Goal: Check status: Check status

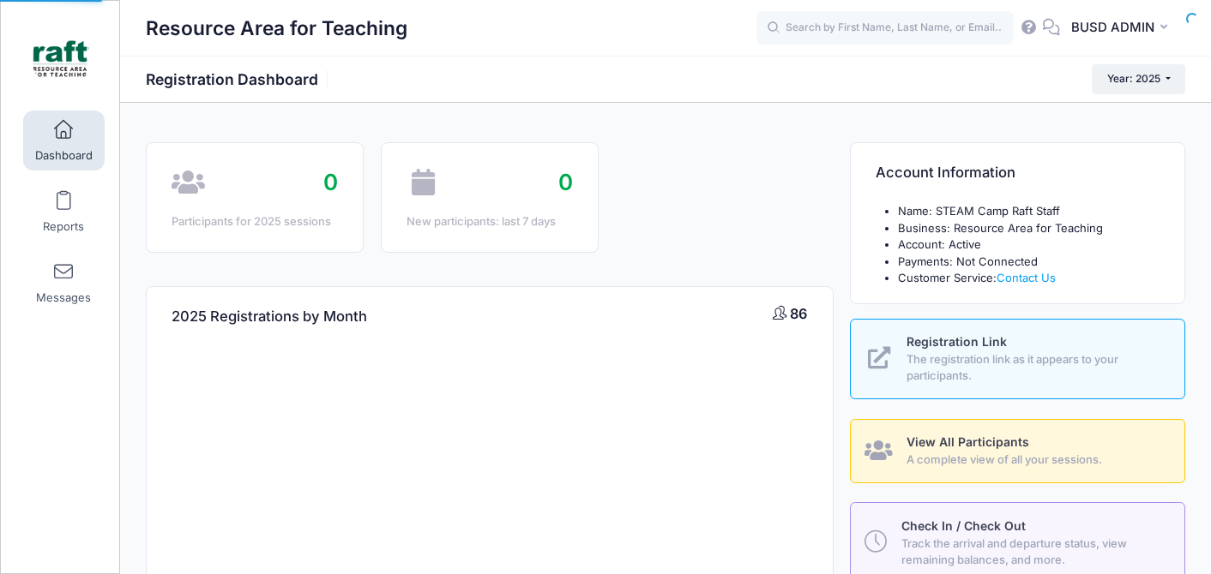
select select
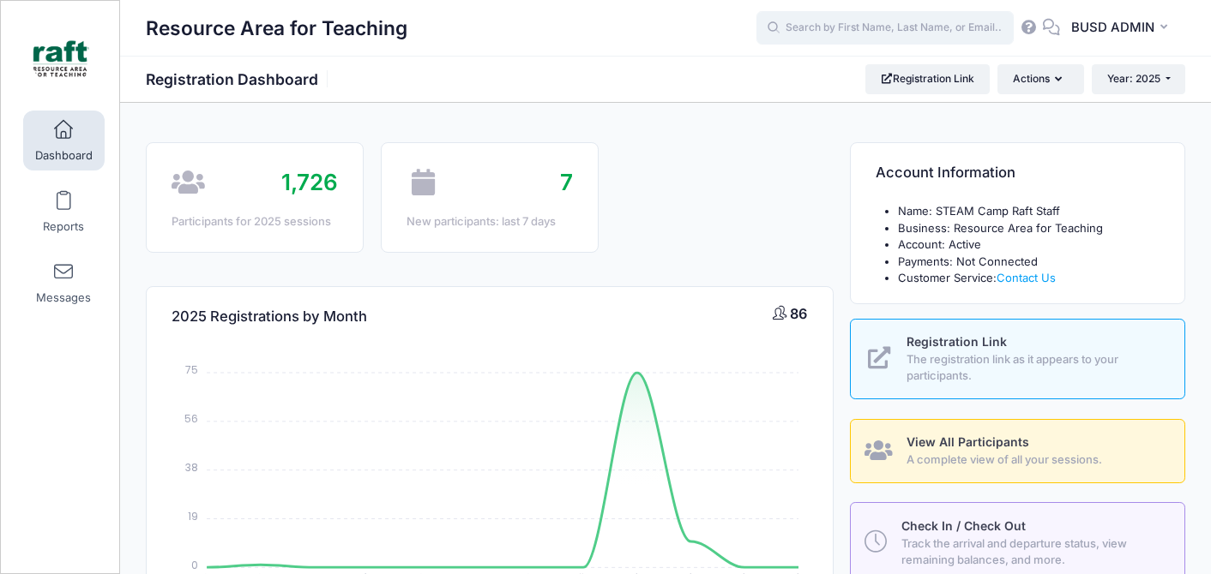
click at [926, 29] on input "text" at bounding box center [884, 28] width 257 height 34
type input "s"
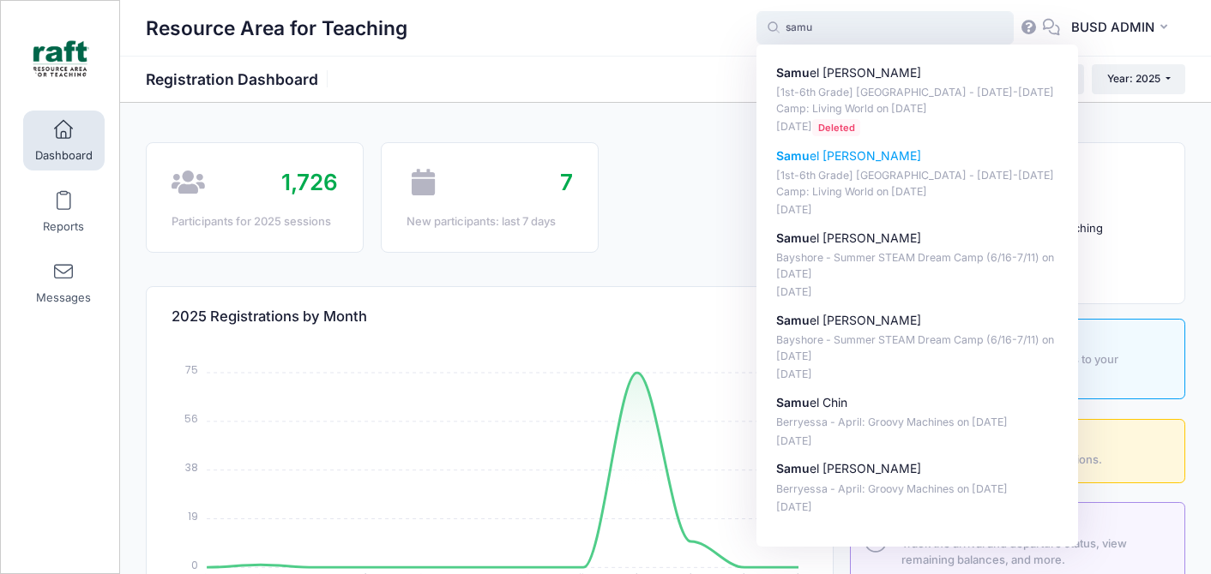
click at [883, 178] on p "[1st-6th Grade] [GEOGRAPHIC_DATA] - [DATE]-[DATE] Camp: Living World on [DATE]" at bounding box center [917, 184] width 283 height 32
type input "Samuel Quintero ([1st-6th Grade] Berryessa - Oct 6-10 Camp: Living World, Oct-0…"
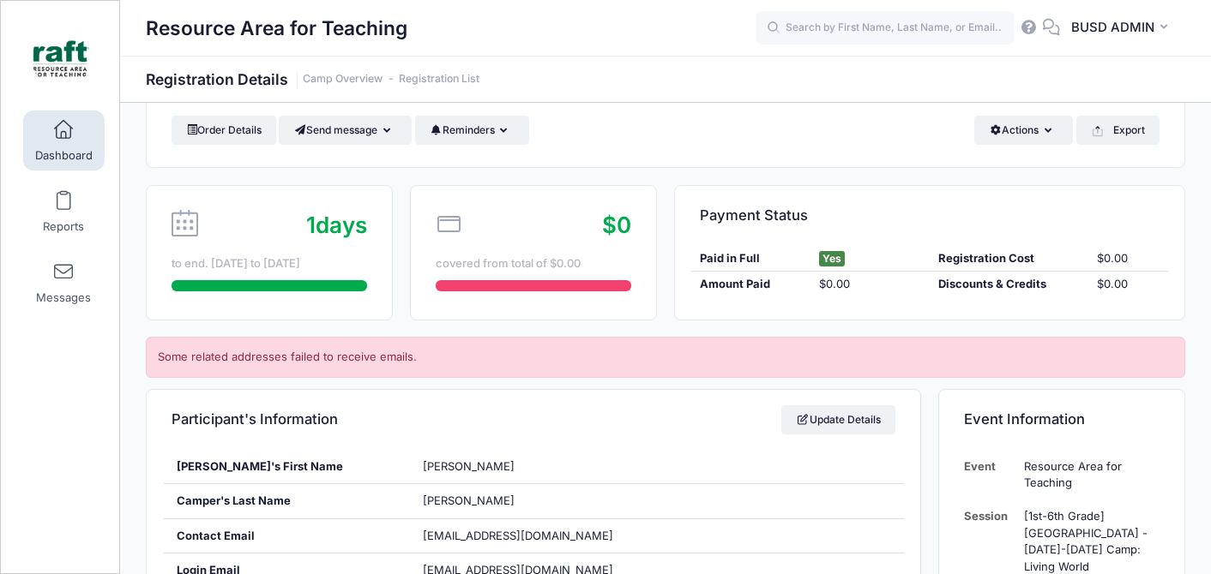
scroll to position [69, 0]
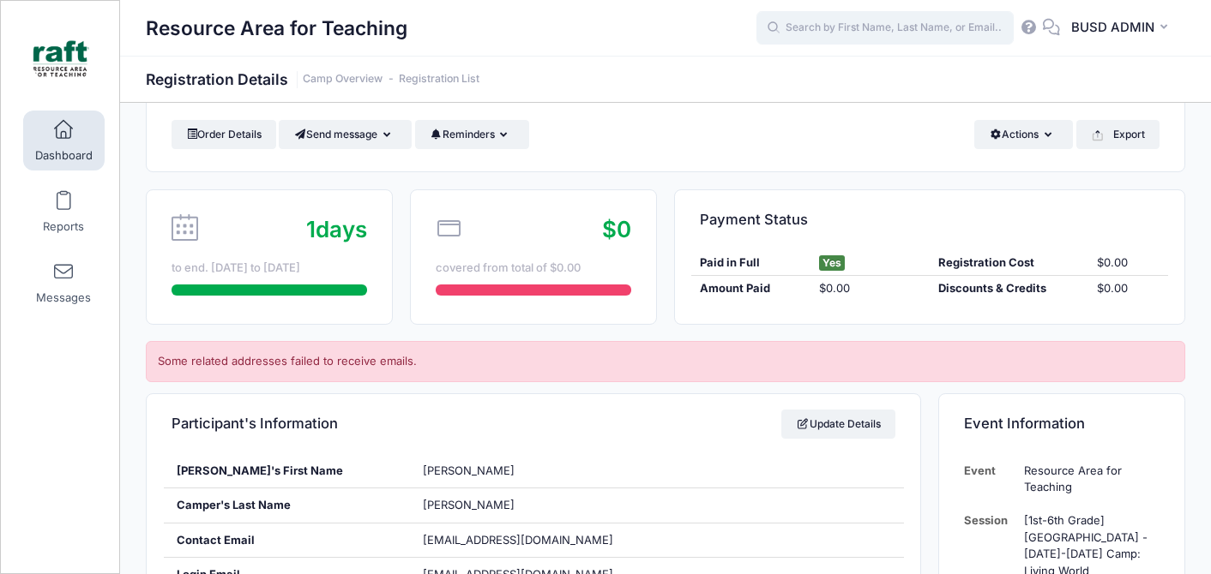
click at [918, 27] on input "text" at bounding box center [884, 28] width 257 height 34
type input "t"
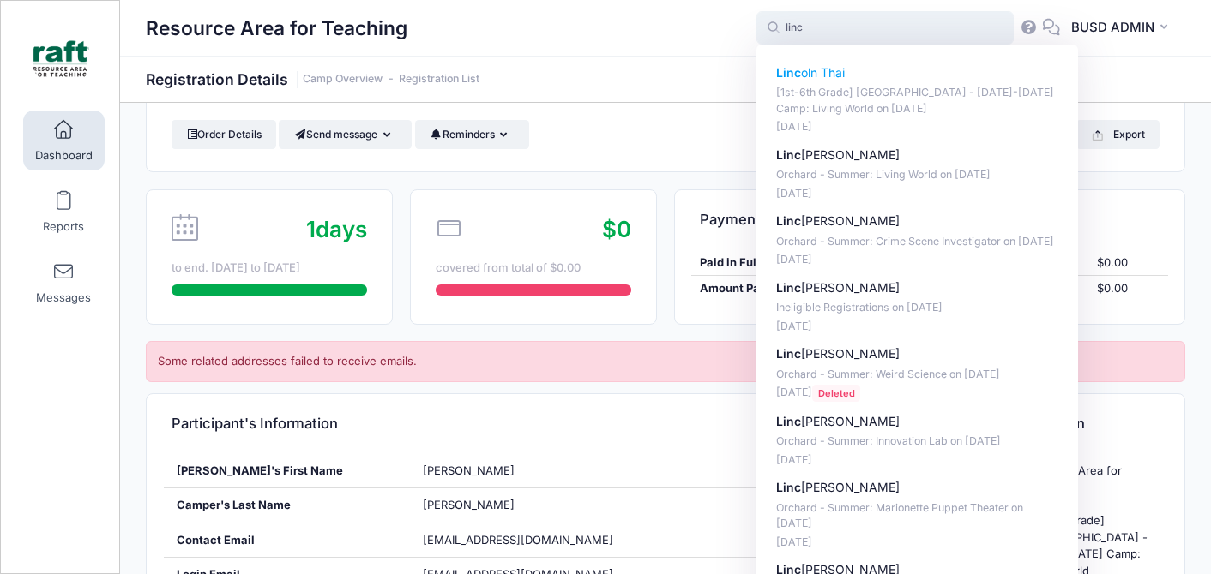
click at [869, 86] on p "[1st-6th Grade] [GEOGRAPHIC_DATA] - [DATE]-[DATE] Camp: Living World on [DATE]" at bounding box center [917, 101] width 283 height 32
type input "Lincoln Thai ([1st-6th Grade] Berryessa - Oct 6-10 Camp: Living World, Oct-06, …"
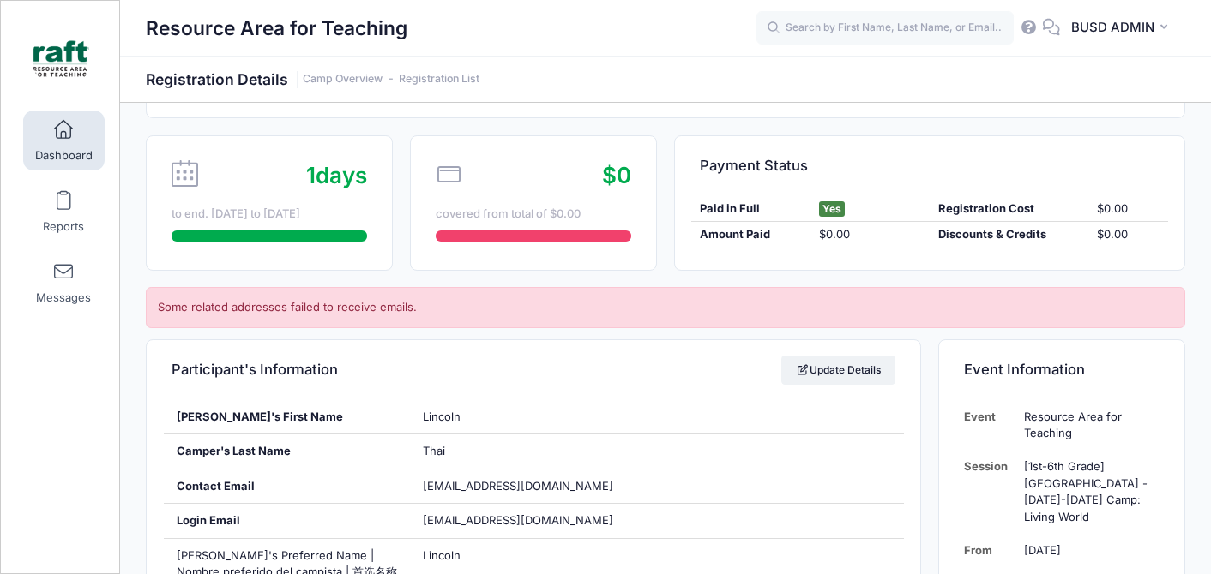
scroll to position [292, 0]
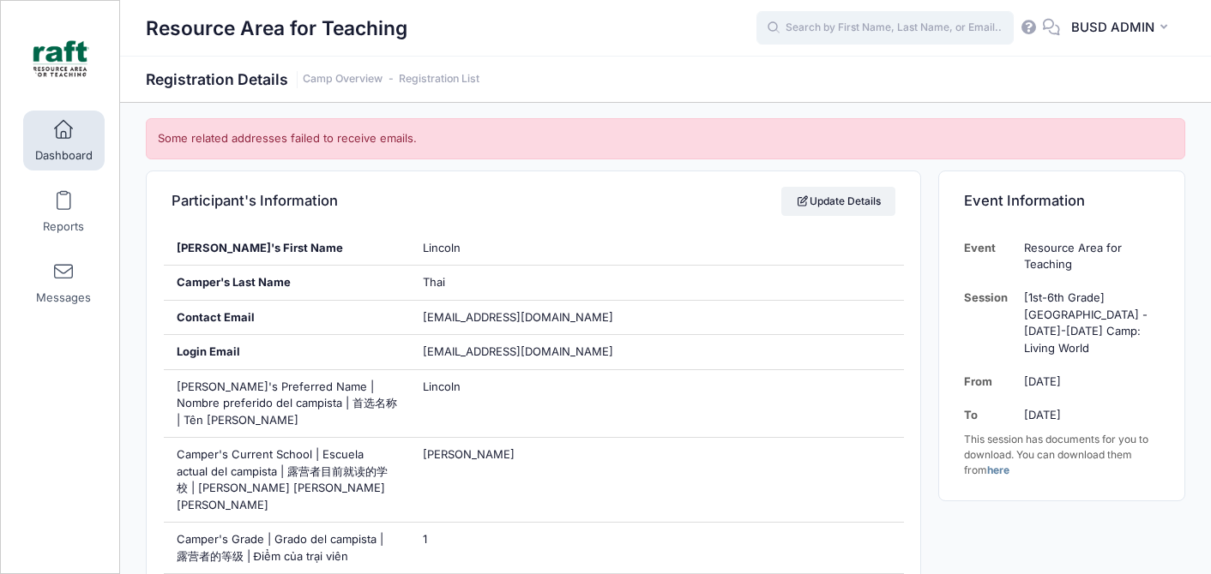
click at [833, 33] on input "text" at bounding box center [884, 28] width 257 height 34
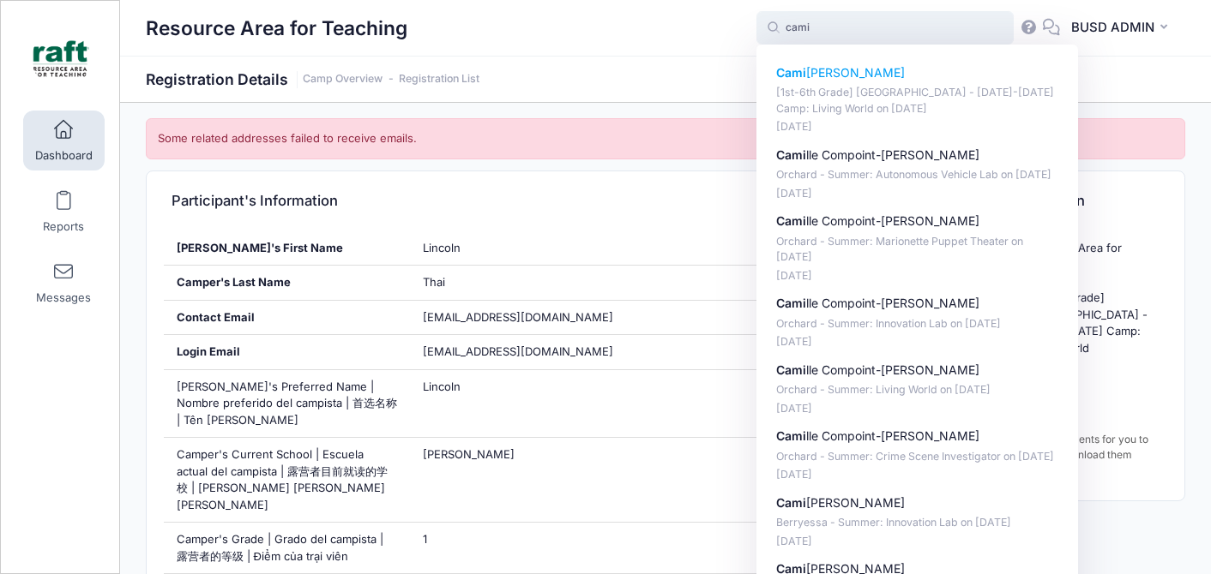
click at [863, 101] on p "[1st-6th Grade] Berryessa - Oct 6-10 Camp: Living World on Oct-06, 2025" at bounding box center [917, 101] width 283 height 32
type input "Camila Peralta ([1st-6th Grade] Berryessa - Oct 6-10 Camp: Living World, Oct-06…"
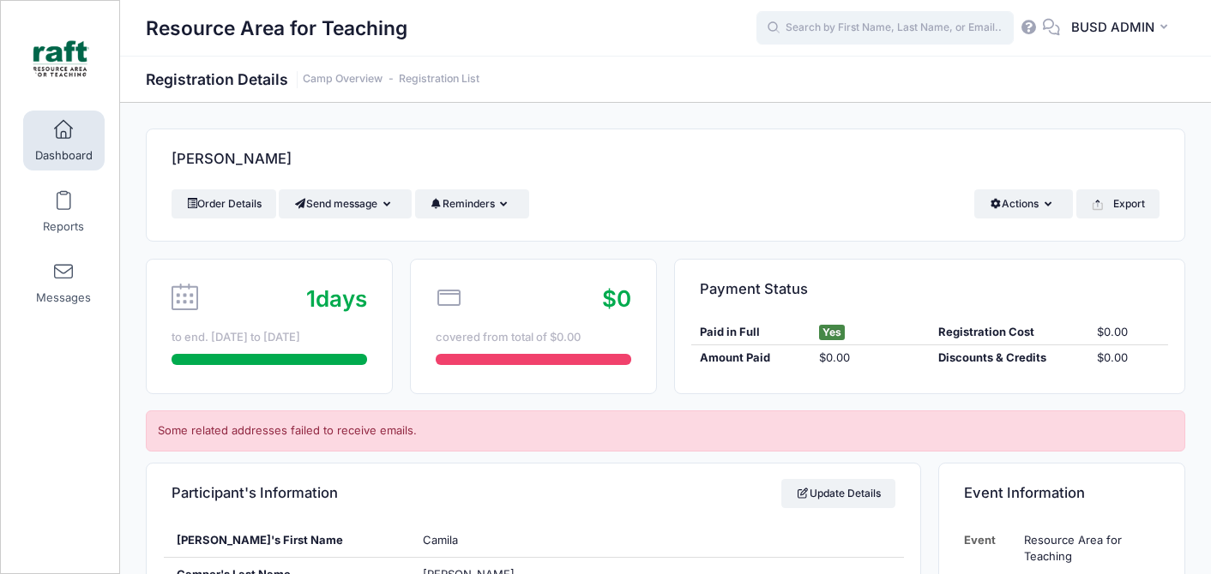
click at [871, 26] on input "text" at bounding box center [884, 28] width 257 height 34
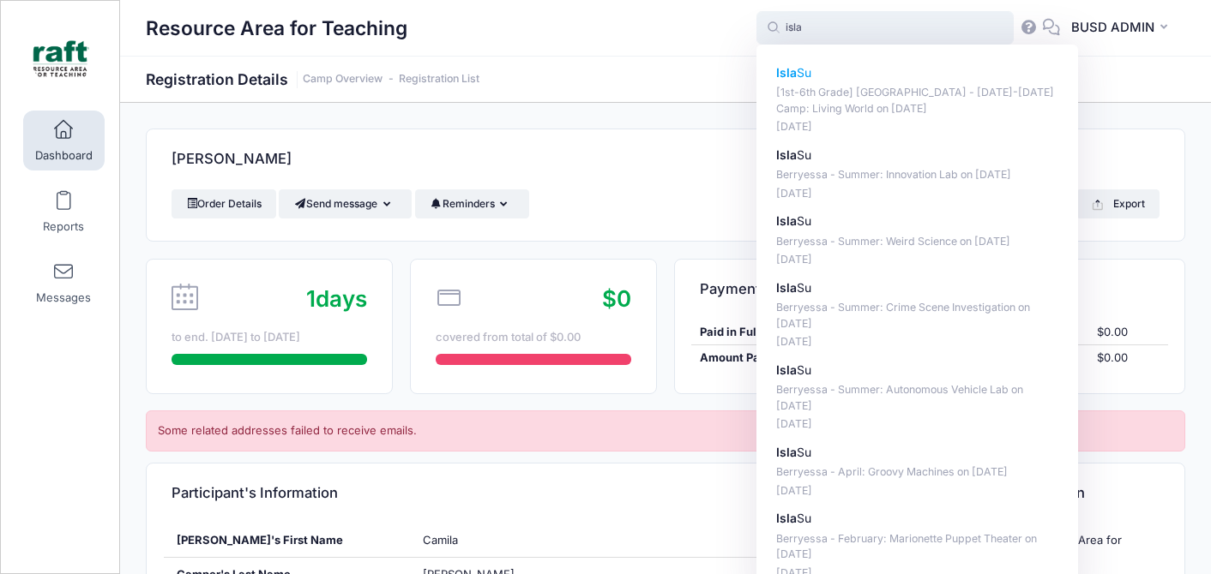
click at [880, 87] on p "[1st-6th Grade] Berryessa - Oct 6-10 Camp: Living World on Oct-06, 2025" at bounding box center [917, 101] width 283 height 32
type input "Isla Su ([1st-6th Grade] Berryessa - Oct 6-10 Camp: Living World, Oct-06, 2025)"
